Goal: Information Seeking & Learning: Learn about a topic

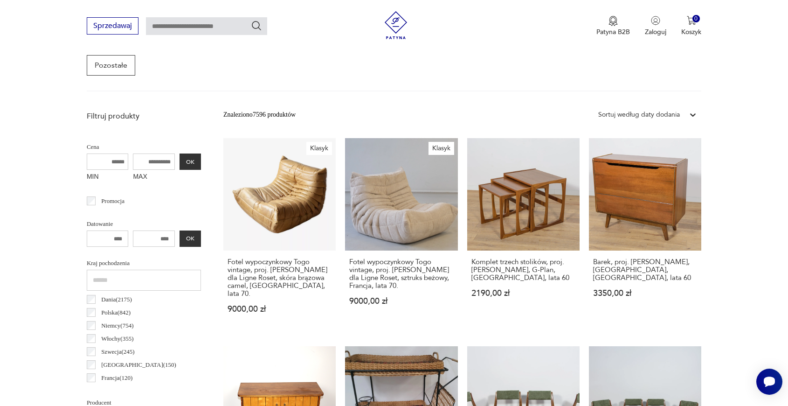
scroll to position [54, 0]
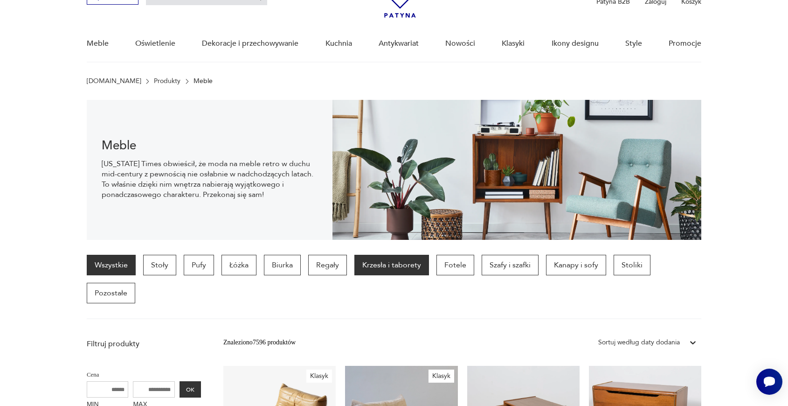
click at [393, 270] on p "Krzesła i taborety" at bounding box center [391, 265] width 75 height 21
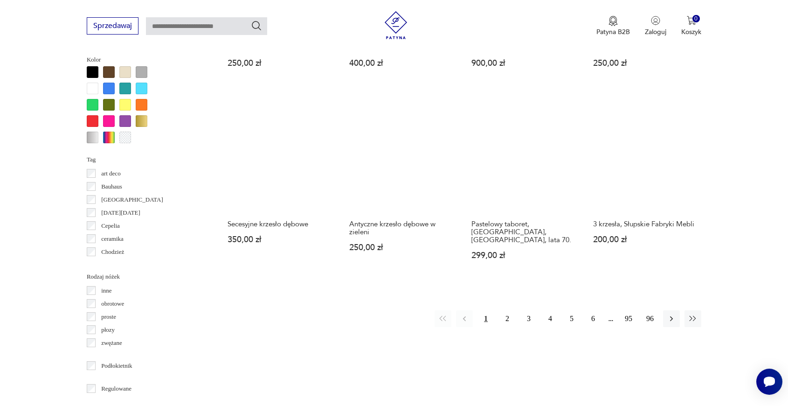
scroll to position [1073, 0]
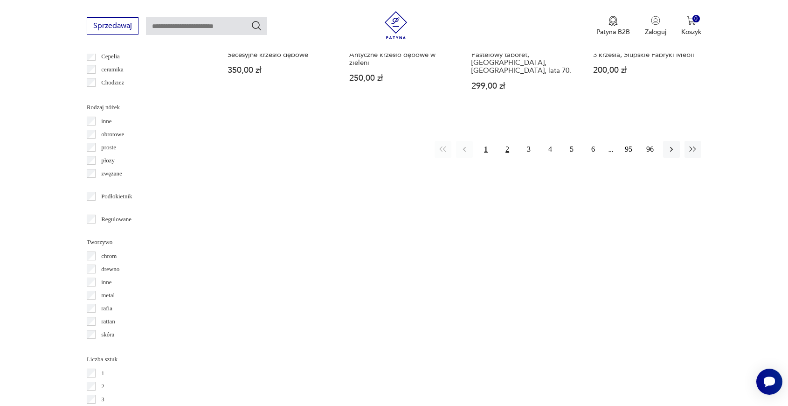
click at [506, 141] on button "2" at bounding box center [507, 149] width 17 height 17
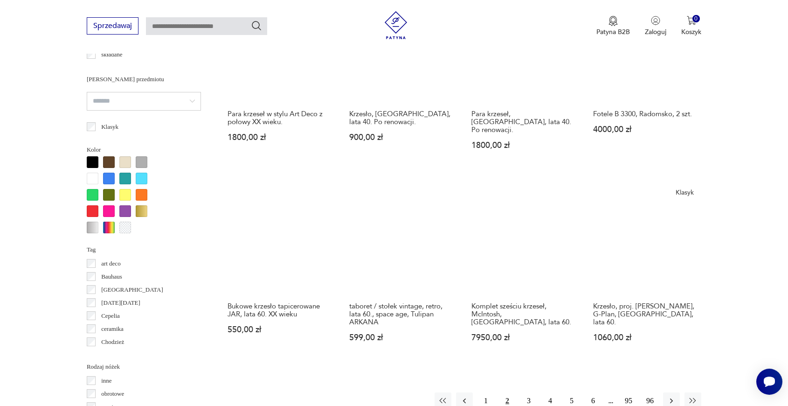
scroll to position [844, 0]
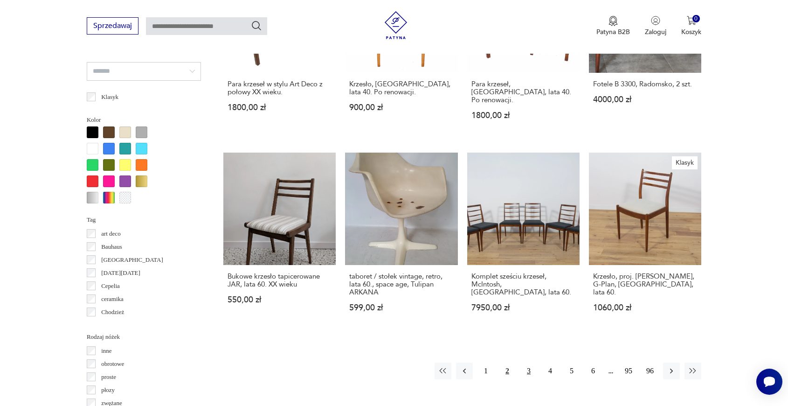
click at [527, 365] on button "3" at bounding box center [528, 370] width 17 height 17
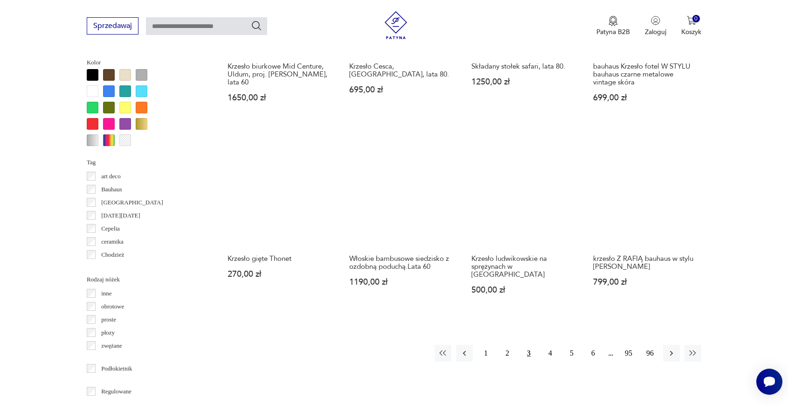
scroll to position [1022, 0]
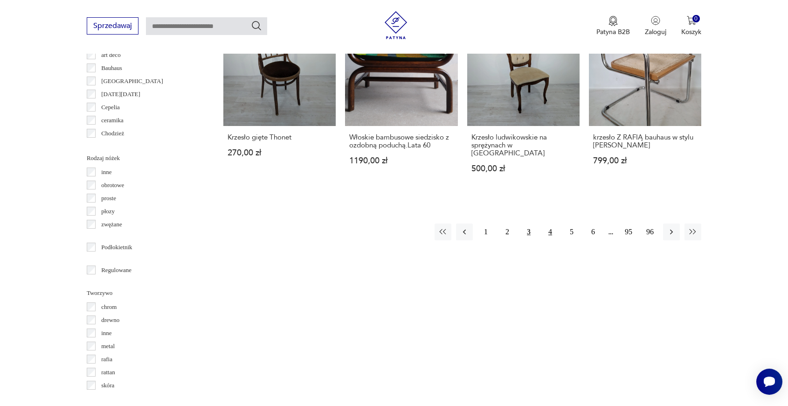
click at [553, 223] on button "4" at bounding box center [550, 231] width 17 height 17
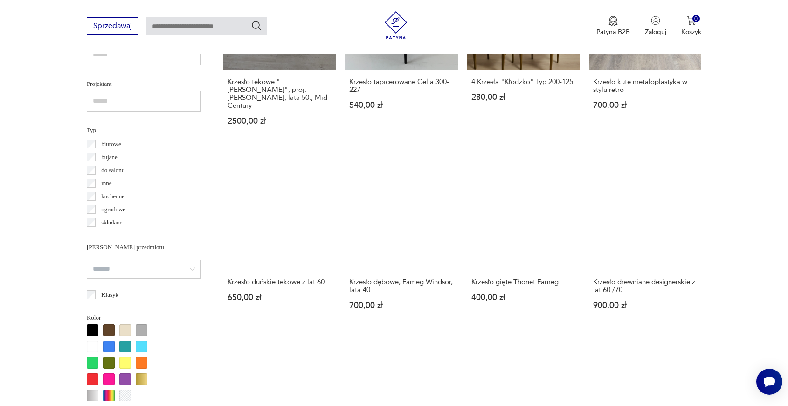
scroll to position [815, 0]
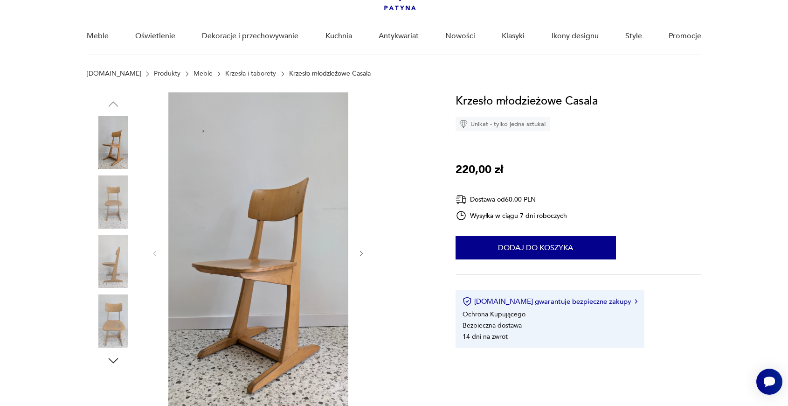
scroll to position [71, 0]
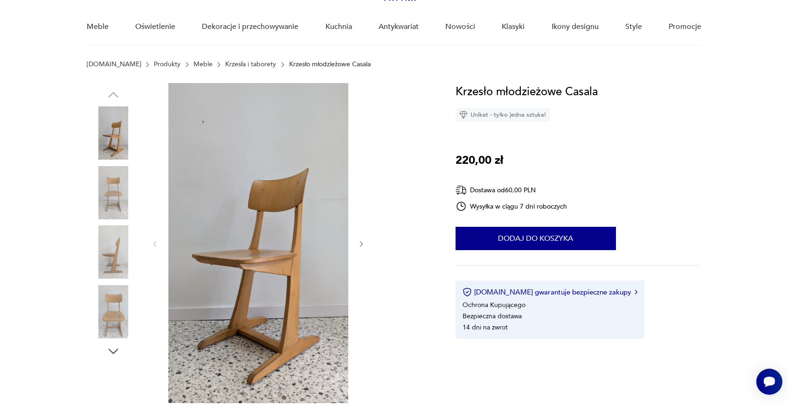
click at [115, 251] on img at bounding box center [113, 251] width 53 height 53
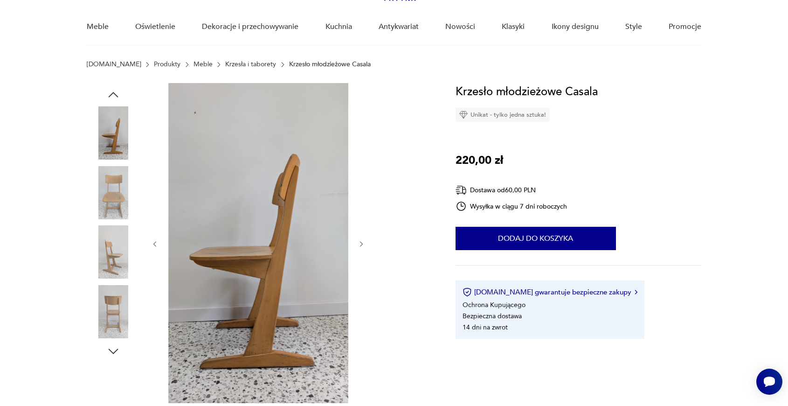
click at [114, 303] on img at bounding box center [113, 311] width 53 height 53
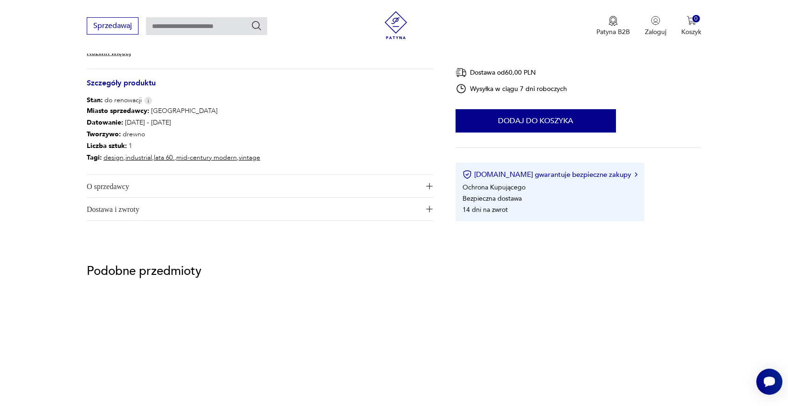
scroll to position [685, 0]
